Goal: Information Seeking & Learning: Learn about a topic

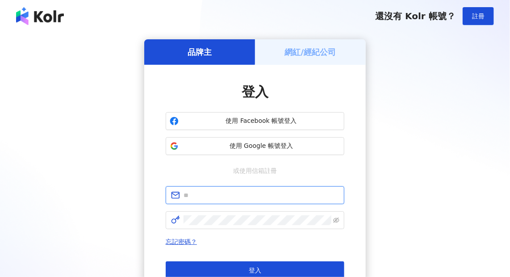
click at [206, 194] on input "text" at bounding box center [260, 195] width 155 height 10
type input "**********"
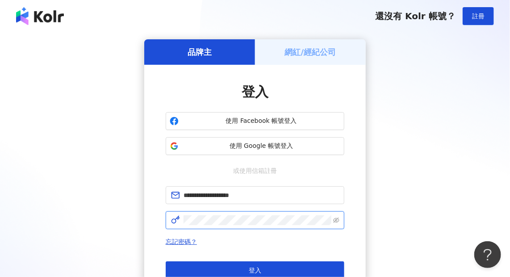
click button "登入" at bounding box center [255, 270] width 179 height 18
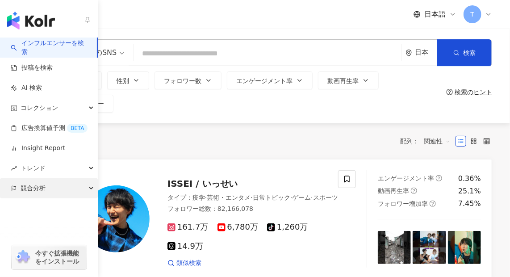
click at [49, 193] on div "競合分析" at bounding box center [49, 188] width 98 height 20
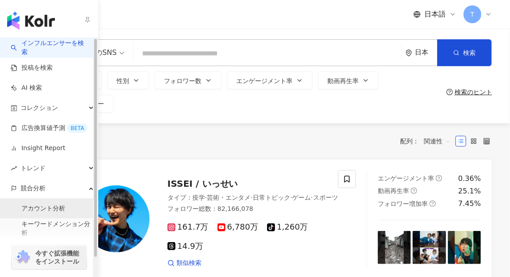
click at [40, 210] on link "アカウント分析" at bounding box center [43, 208] width 44 height 9
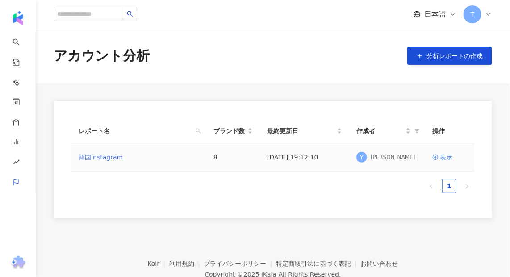
click at [104, 158] on link "韓国Instagram" at bounding box center [101, 157] width 44 height 10
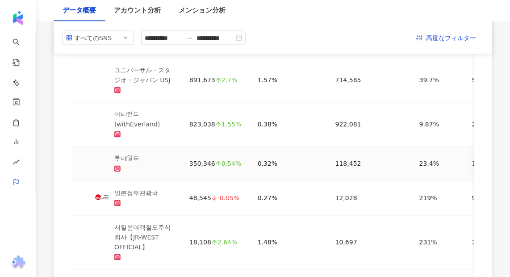
scroll to position [527, 0]
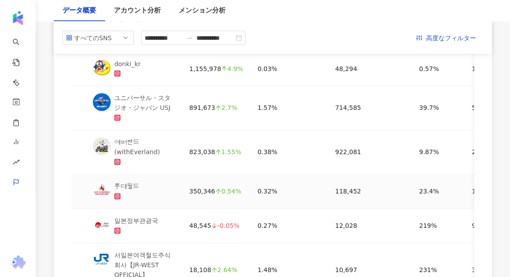
click at [127, 187] on div "롯데월드" at bounding box center [126, 187] width 25 height 10
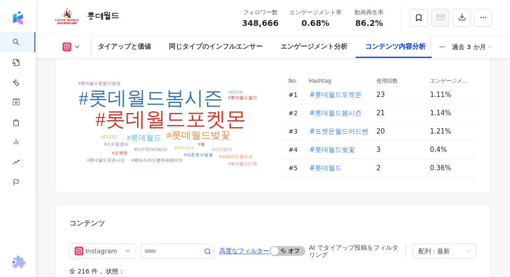
scroll to position [2353, 0]
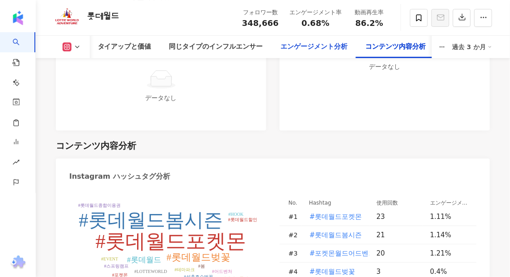
click at [310, 47] on div "エンゲージメント分析" at bounding box center [314, 47] width 67 height 11
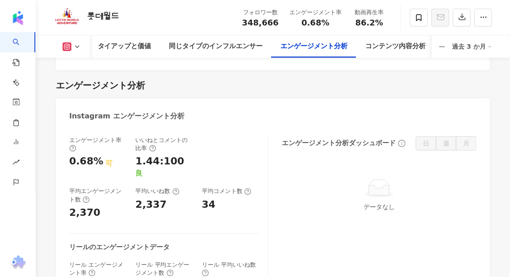
scroll to position [1795, 0]
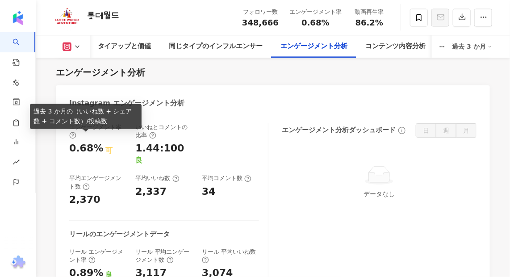
click at [83, 183] on icon at bounding box center [86, 186] width 7 height 7
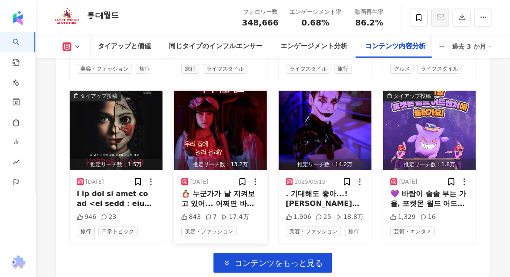
scroll to position [3025, 0]
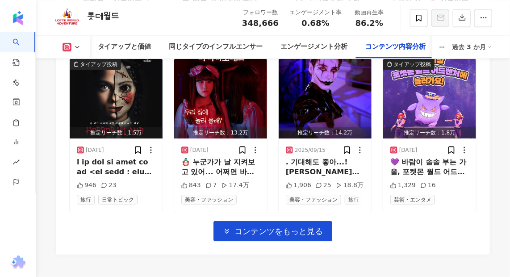
click at [268, 226] on span "コンテンツをもっと見る" at bounding box center [278, 231] width 88 height 10
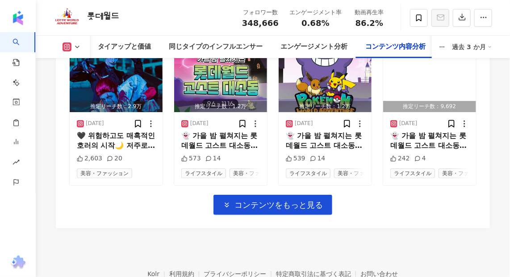
scroll to position [3431, 0]
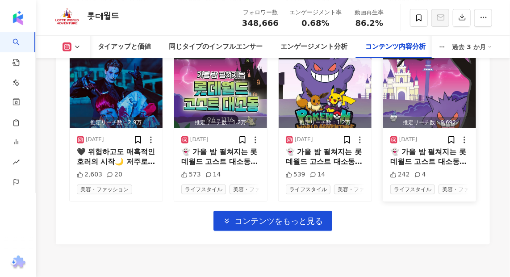
scroll to position [3562, 0]
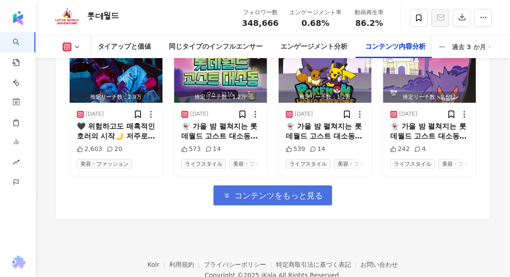
click at [268, 191] on span "コンテンツをもっと見る" at bounding box center [278, 196] width 88 height 10
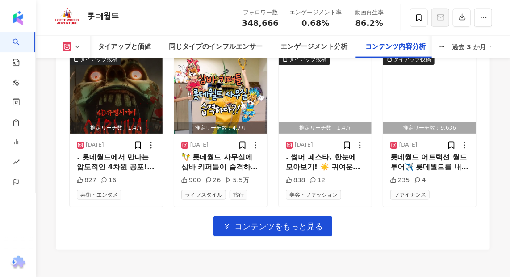
scroll to position [4060, 0]
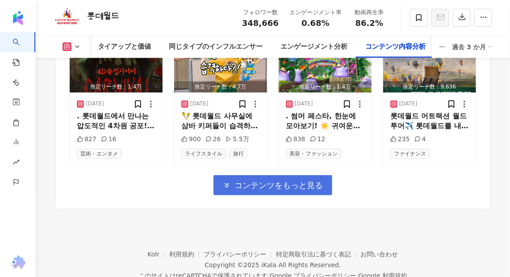
click at [274, 180] on span "コンテンツをもっと見る" at bounding box center [278, 185] width 88 height 10
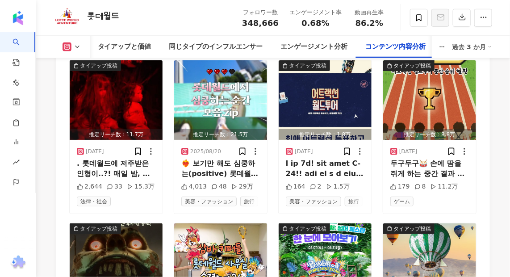
scroll to position [3736, 0]
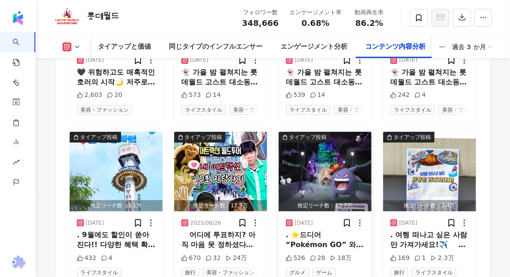
scroll to position [3573, 0]
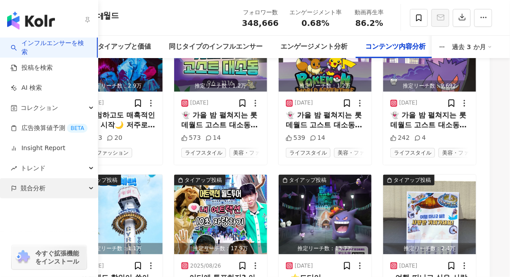
click at [20, 189] on div "競合分析" at bounding box center [49, 188] width 98 height 20
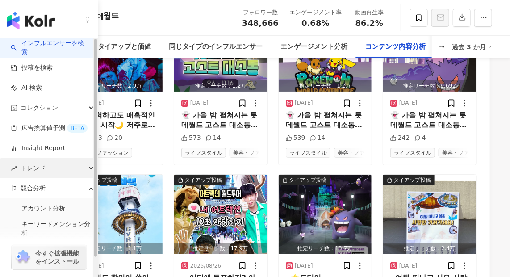
click at [26, 167] on span "トレンド" at bounding box center [33, 168] width 25 height 20
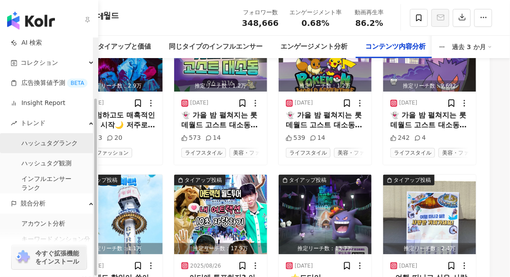
scroll to position [81, 0]
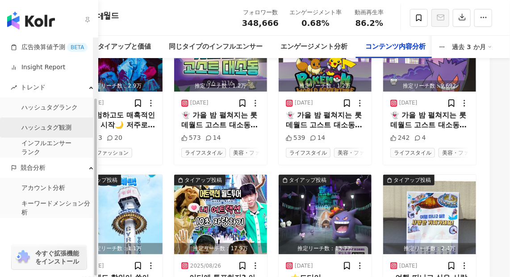
click at [44, 125] on link "ハッシュタグ観測" at bounding box center [46, 127] width 50 height 9
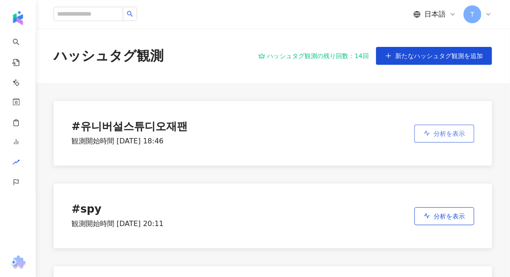
click at [432, 135] on button "分析を表示" at bounding box center [444, 134] width 60 height 18
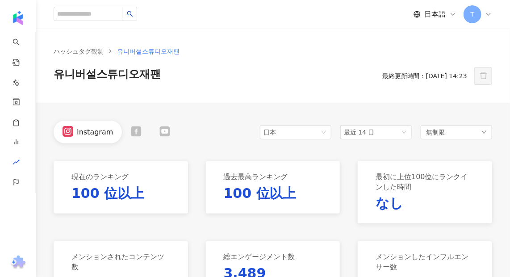
click at [294, 139] on div "日本 最近 14 日 無制限" at bounding box center [376, 132] width 232 height 23
click at [295, 137] on span "日本" at bounding box center [295, 131] width 64 height 13
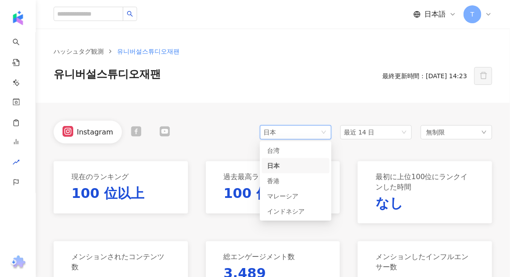
click at [295, 136] on span "日本" at bounding box center [295, 131] width 64 height 13
click at [298, 126] on span "日本" at bounding box center [295, 131] width 64 height 13
